Goal: Task Accomplishment & Management: Manage account settings

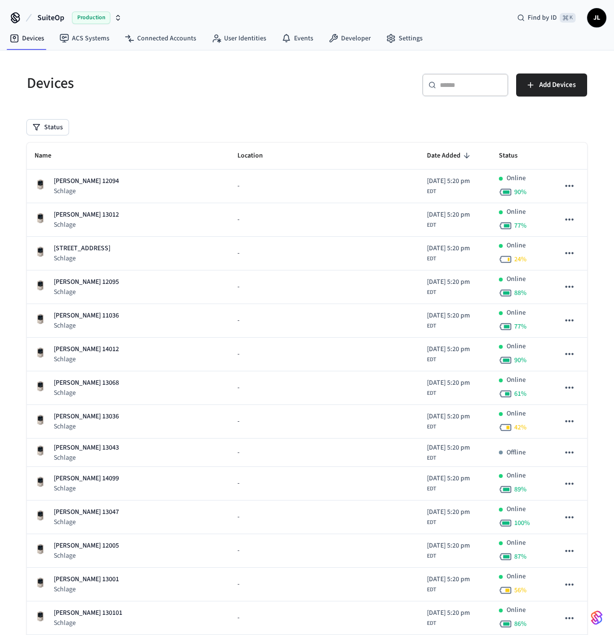
click at [476, 82] on input "text" at bounding box center [471, 85] width 62 height 10
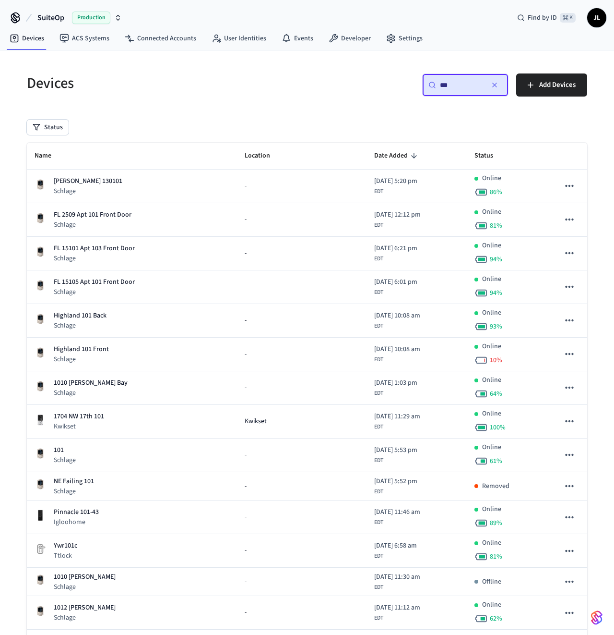
type input "***"
click at [240, 103] on div "Devices" at bounding box center [158, 83] width 286 height 42
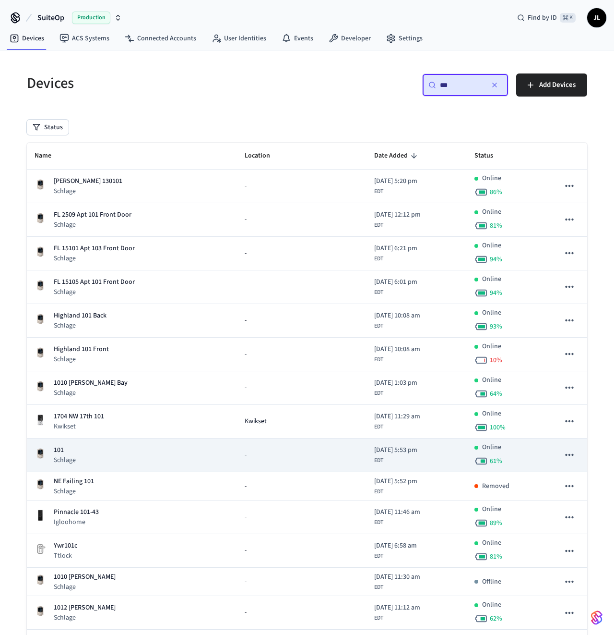
click at [126, 454] on div "101 Schlage" at bounding box center [132, 455] width 195 height 20
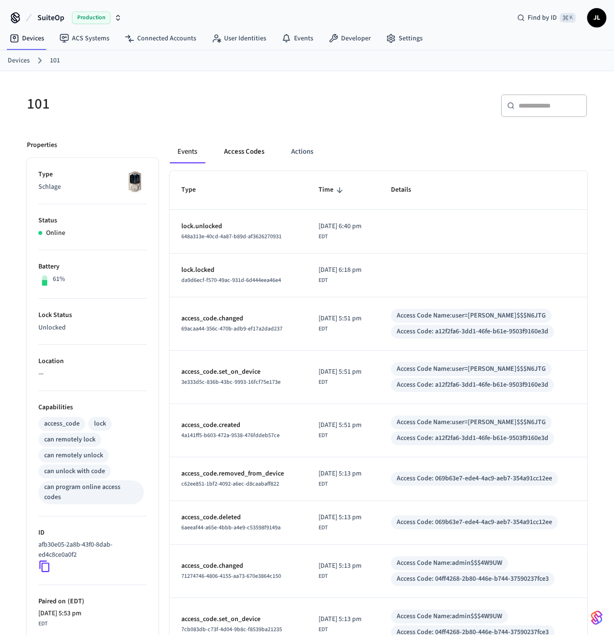
click at [258, 154] on button "Access Codes" at bounding box center [244, 151] width 56 height 23
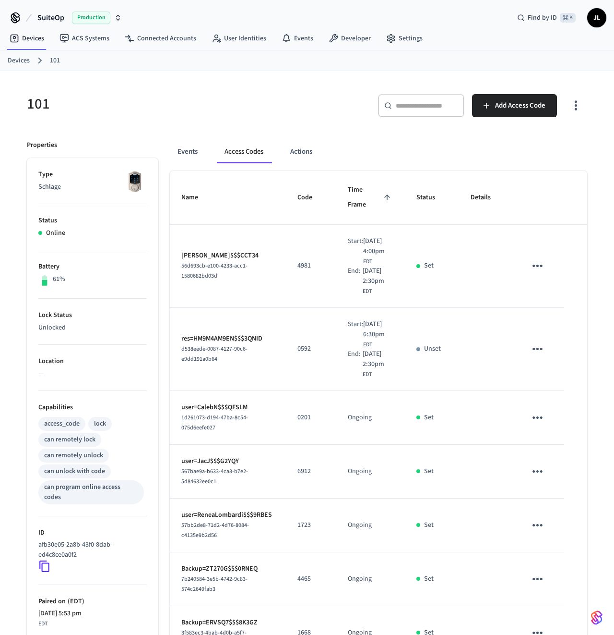
scroll to position [258, 0]
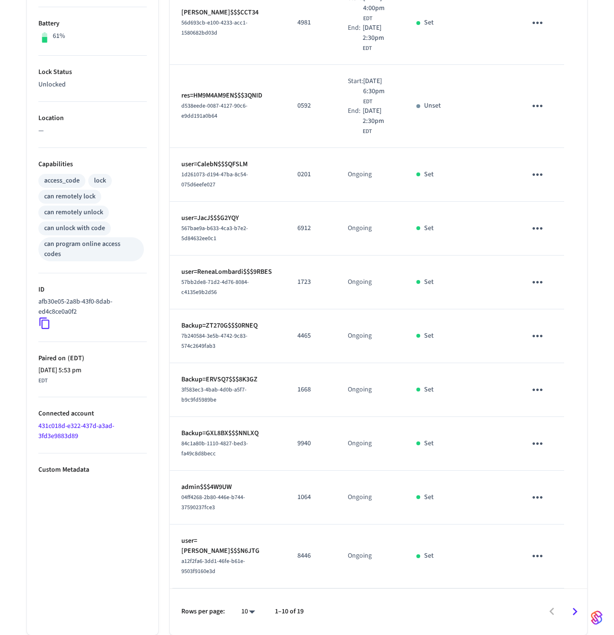
click at [247, 613] on body "SuiteOp Production Find by ID ⌘ K JL Devices ACS Systems Connected Accounts Use…" at bounding box center [307, 195] width 614 height 877
click at [245, 580] on li "100" at bounding box center [244, 581] width 25 height 26
type input "***"
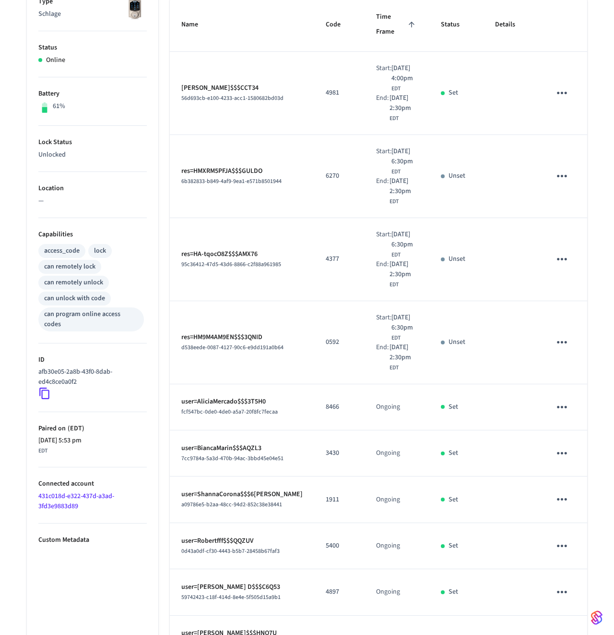
scroll to position [0, 0]
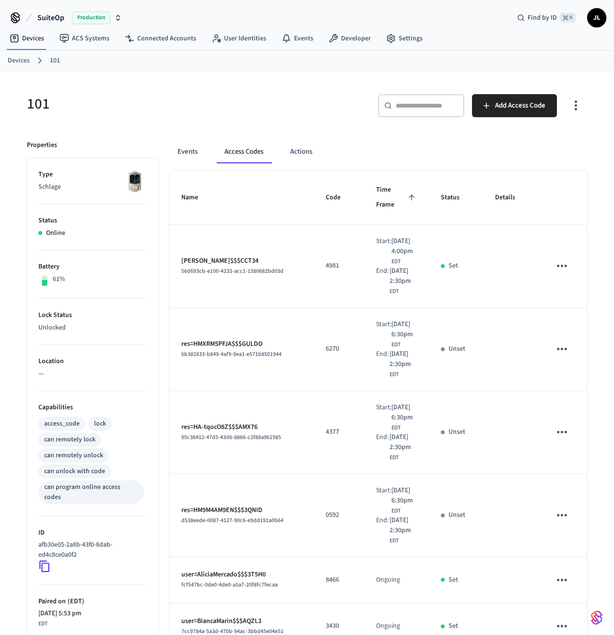
click at [575, 105] on icon "button" at bounding box center [576, 105] width 15 height 15
click at [534, 148] on li "Show unmanaged access codes on device" at bounding box center [514, 144] width 135 height 25
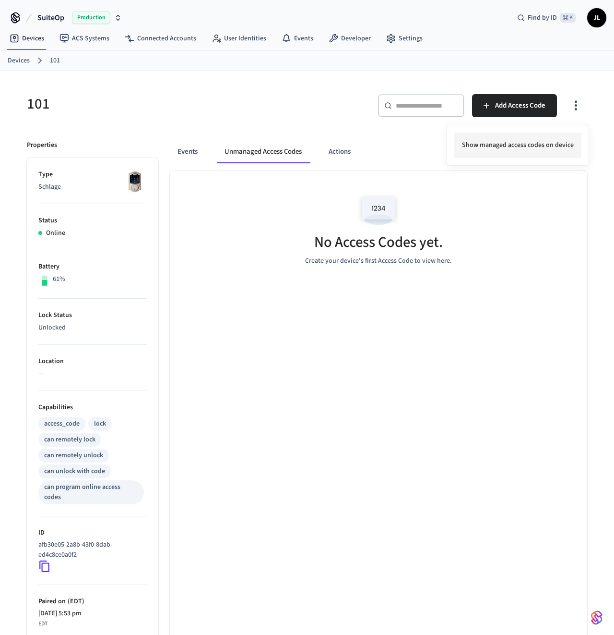
click at [553, 141] on li "Show managed access codes on device" at bounding box center [518, 144] width 127 height 25
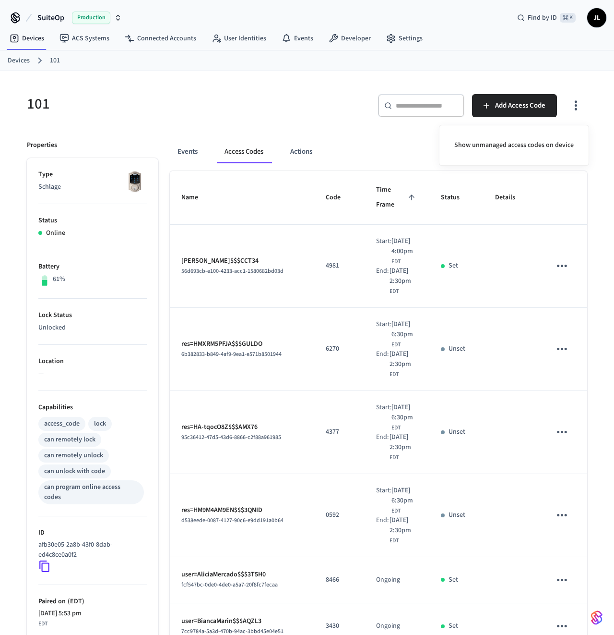
click at [583, 80] on div at bounding box center [307, 317] width 614 height 635
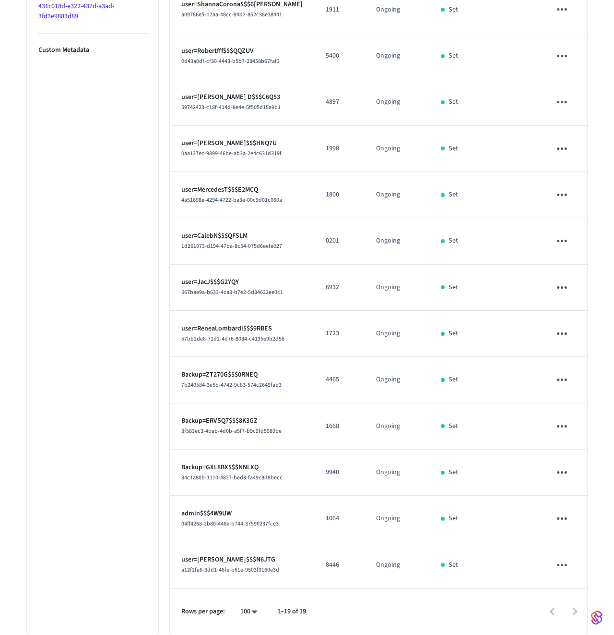
scroll to position [841, 0]
click at [174, 495] on td "admin$$$4W9UW 04ff4268-2b80-446e-b744-37590237fce3" at bounding box center [242, 518] width 144 height 46
click at [167, 426] on div "Events Access Codes Actions Name Code Time Frame Status Details [PERSON_NAME]$$…" at bounding box center [372, 50] width 429 height 1168
click at [65, 200] on ul "Type Schlage Status Online Battery 61% Lock Status Locked Location — Capabiliti…" at bounding box center [93, 65] width 132 height 1139
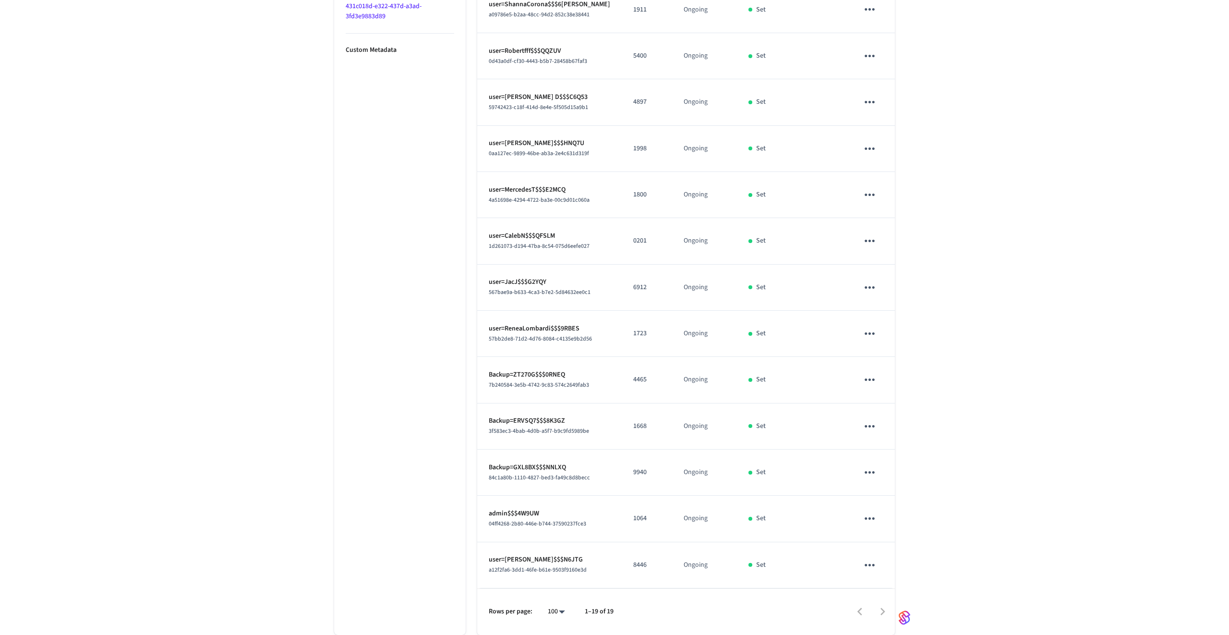
scroll to position [683, 0]
